Goal: Task Accomplishment & Management: Complete application form

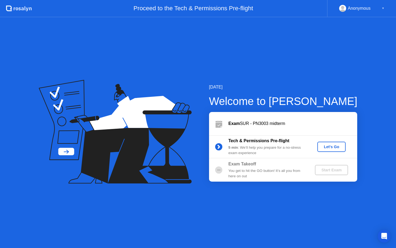
click at [335, 148] on div "Let's Go" at bounding box center [332, 146] width 24 height 4
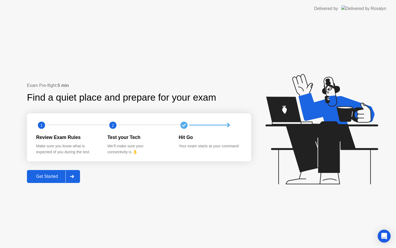
click at [56, 179] on div "Get Started" at bounding box center [47, 176] width 37 height 5
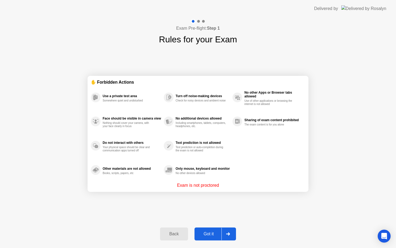
click at [205, 235] on div "Got it" at bounding box center [208, 233] width 25 height 5
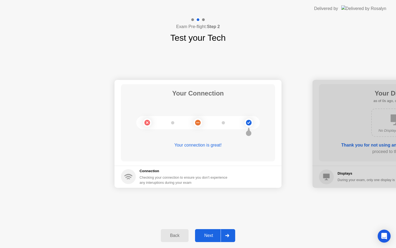
click at [208, 235] on div "Next" at bounding box center [209, 235] width 24 height 5
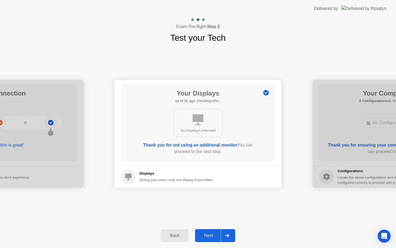
click at [208, 235] on div "Next" at bounding box center [209, 235] width 24 height 5
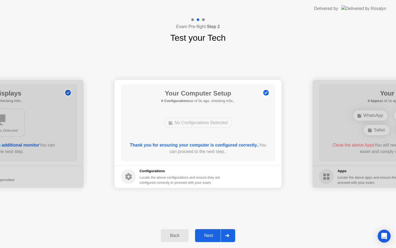
click at [208, 235] on div "Next" at bounding box center [209, 235] width 24 height 5
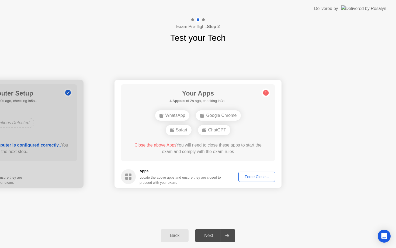
click at [209, 236] on div "Next" at bounding box center [209, 235] width 24 height 5
click at [257, 175] on div "Force Close..." at bounding box center [256, 176] width 33 height 4
click at [260, 179] on button "Force Close..." at bounding box center [257, 176] width 37 height 10
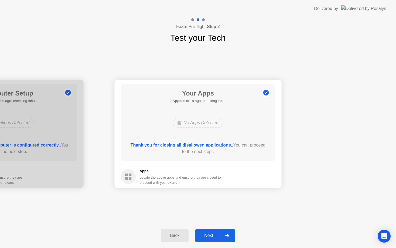
click at [208, 234] on div "Next" at bounding box center [209, 235] width 24 height 5
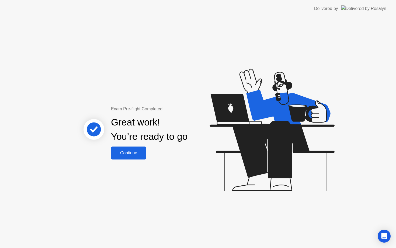
click at [139, 156] on button "Continue" at bounding box center [128, 152] width 35 height 13
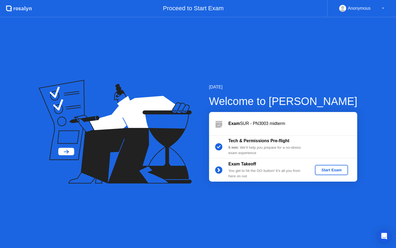
click at [331, 169] on div "Start Exam" at bounding box center [331, 170] width 29 height 4
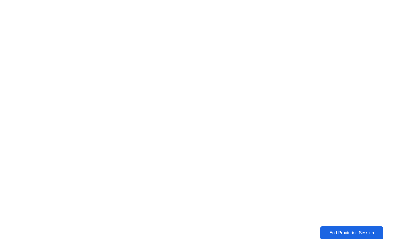
click at [352, 234] on div "End Proctoring Session" at bounding box center [352, 232] width 60 height 5
